Goal: Navigation & Orientation: Find specific page/section

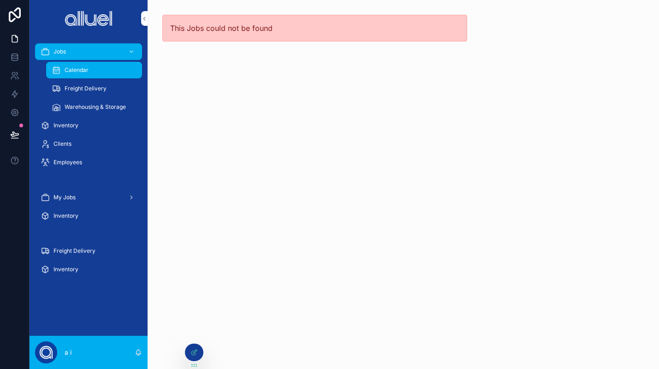
click at [88, 195] on div "My Jobs" at bounding box center [89, 197] width 96 height 15
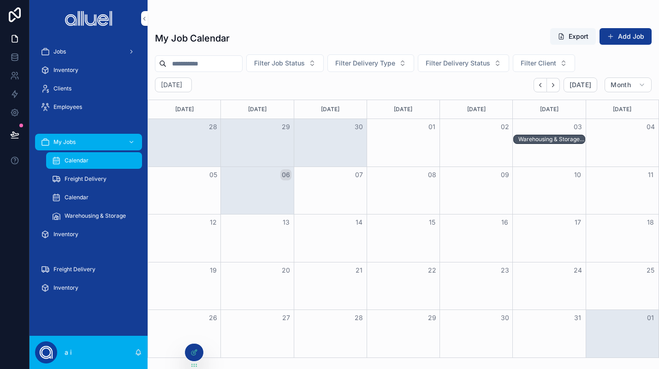
click at [66, 68] on span "Inventory" at bounding box center [66, 69] width 25 height 7
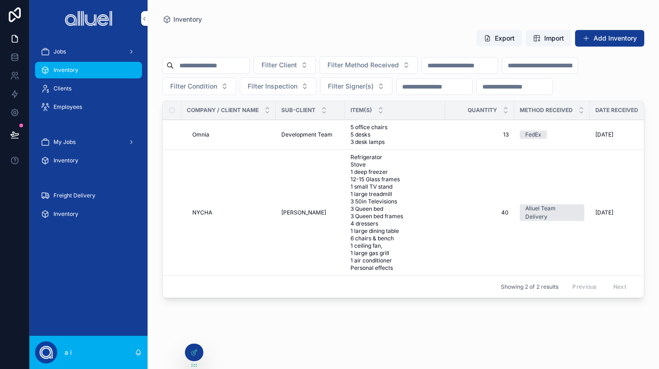
click at [68, 48] on div "Jobs" at bounding box center [89, 51] width 96 height 15
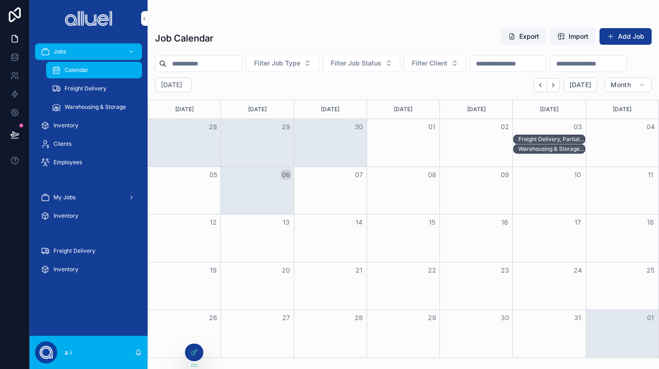
click at [300, 64] on span "Filter Job Type" at bounding box center [277, 63] width 46 height 9
